Goal: Find specific page/section: Find specific page/section

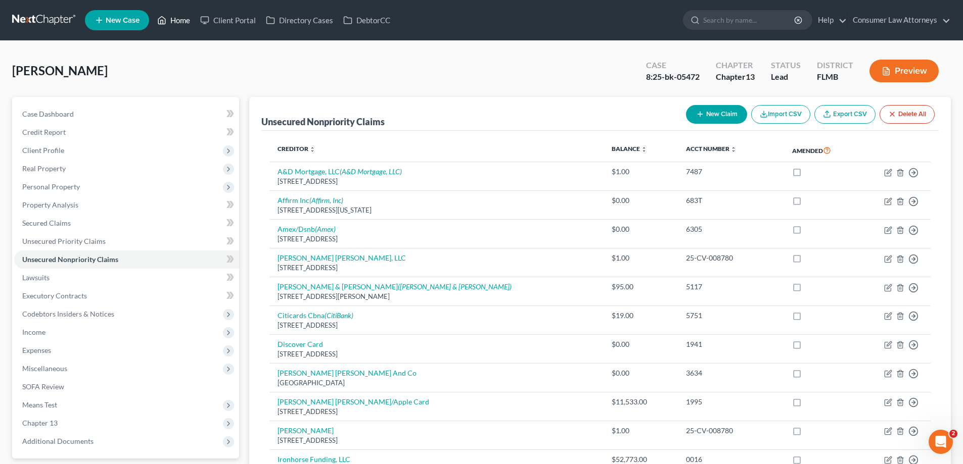
click at [173, 18] on link "Home" at bounding box center [173, 20] width 43 height 18
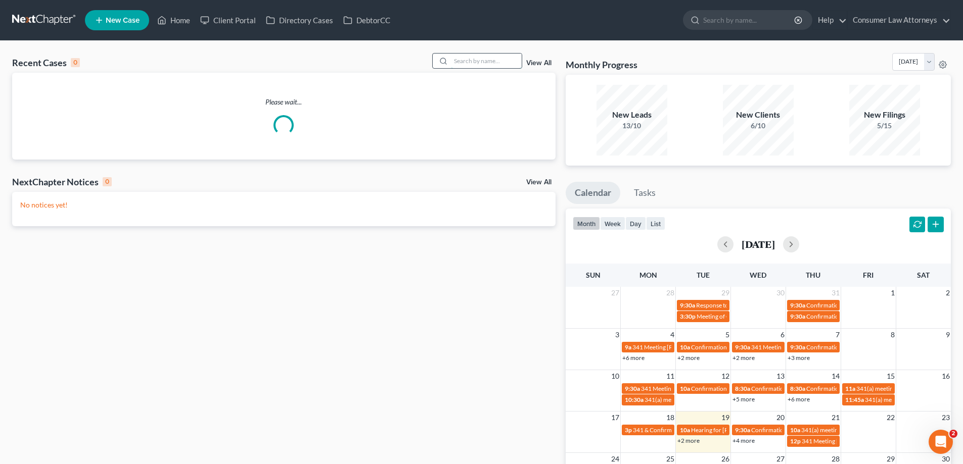
click at [469, 63] on input "search" at bounding box center [486, 61] width 71 height 15
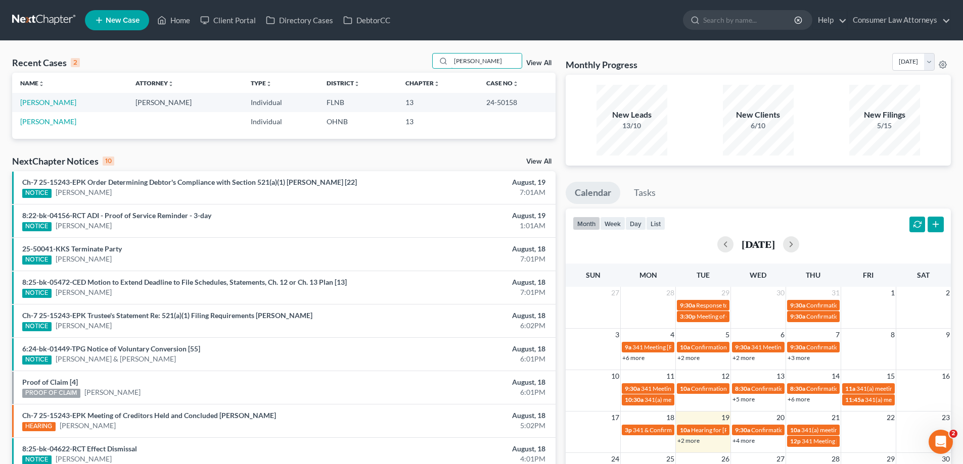
type input "[PERSON_NAME]"
drag, startPoint x: 502, startPoint y: 107, endPoint x: 497, endPoint y: 101, distance: 7.2
click at [485, 104] on td "24-50158" at bounding box center [516, 102] width 77 height 19
drag, startPoint x: 497, startPoint y: 101, endPoint x: 461, endPoint y: 100, distance: 35.9
click at [461, 100] on td "13" at bounding box center [437, 102] width 80 height 19
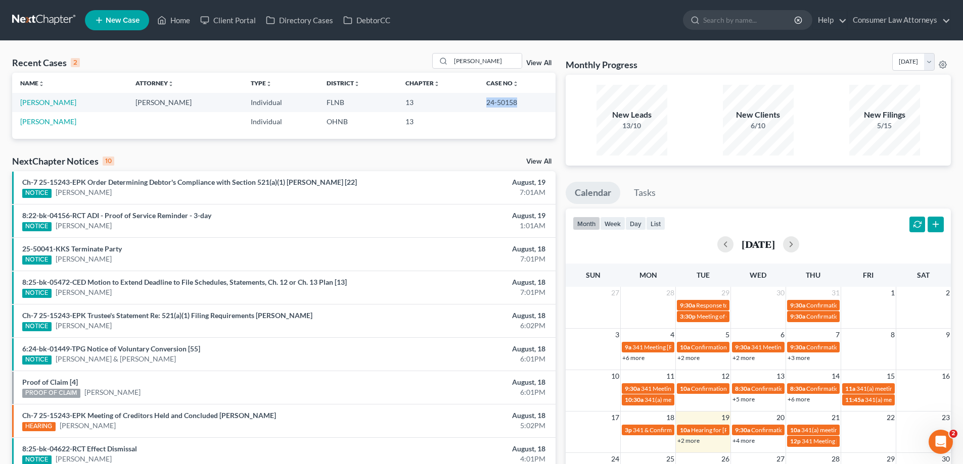
drag, startPoint x: 473, startPoint y: 104, endPoint x: 510, endPoint y: 106, distance: 36.9
click at [510, 106] on tr "[PERSON_NAME], [PERSON_NAME] [PERSON_NAME] Individual FLNB 13 24-50158" at bounding box center [283, 102] width 543 height 19
copy tr "24-50158"
